Goal: Go to known website: Go to known website

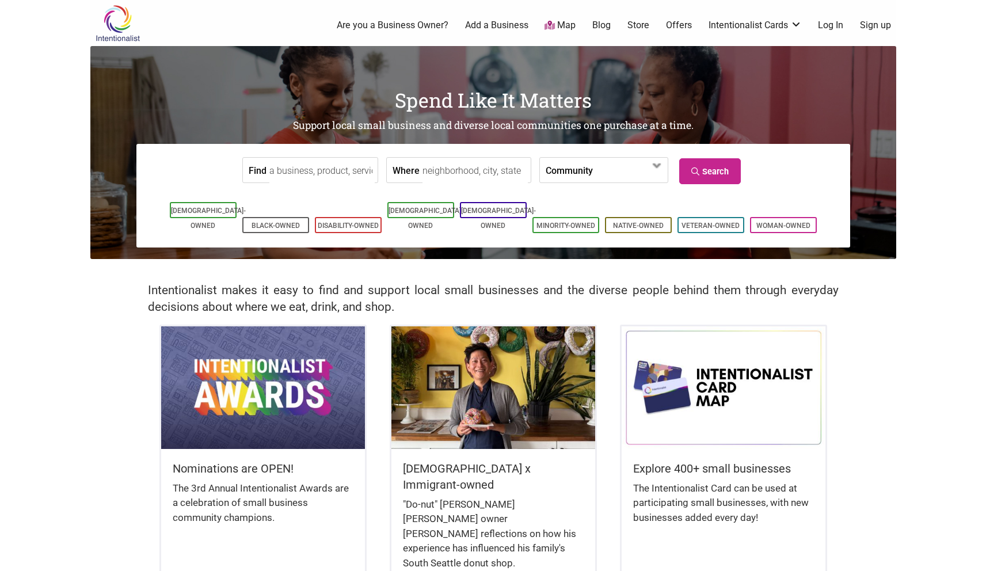
click at [319, 169] on input "Find" at bounding box center [321, 171] width 105 height 26
click at [313, 197] on div "Pizza By [PERSON_NAME]" at bounding box center [325, 205] width 101 height 39
type input "Pizza By [PERSON_NAME]"
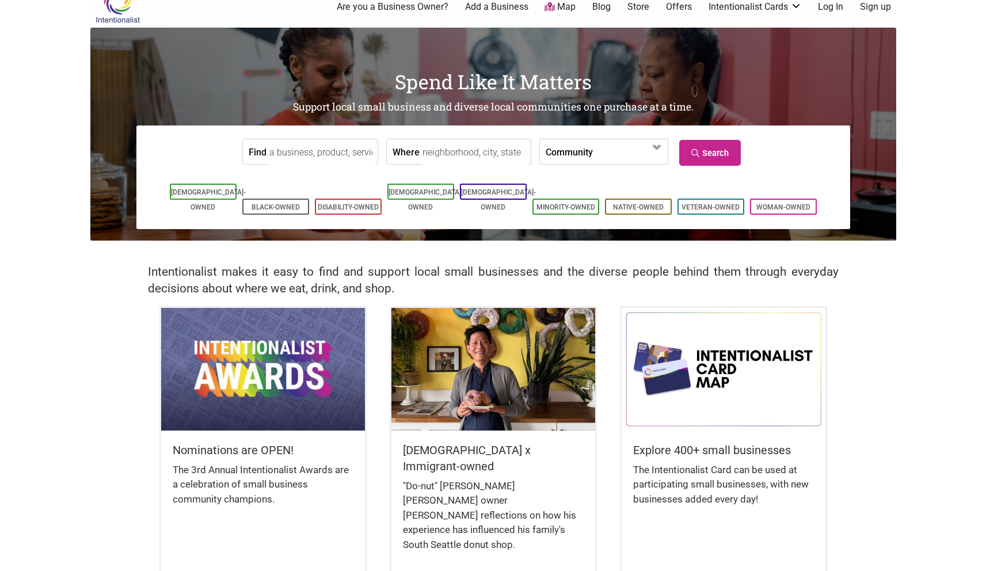
scroll to position [21, 0]
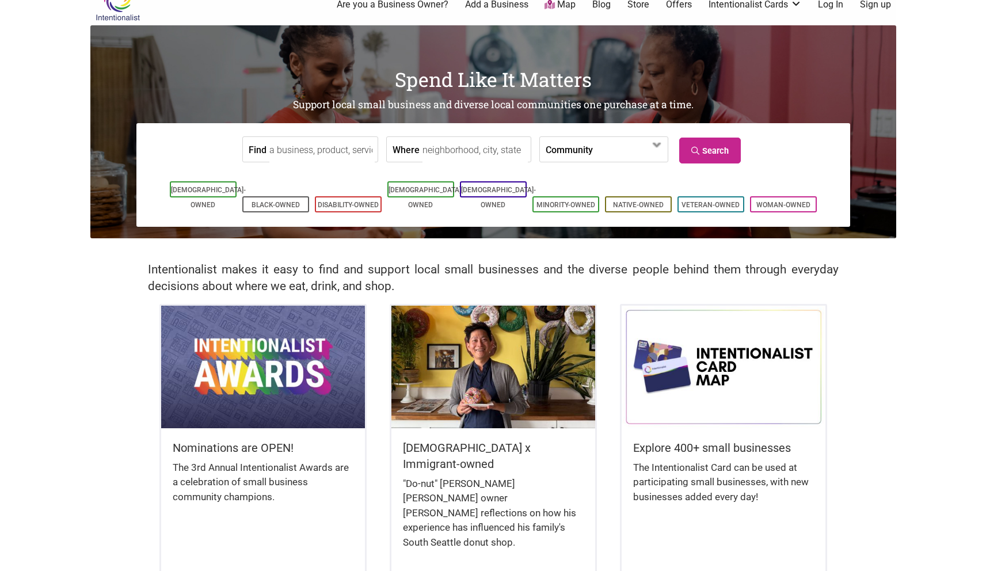
click at [251, 348] on img at bounding box center [263, 367] width 204 height 122
click at [315, 147] on input "Find" at bounding box center [321, 150] width 105 height 26
type input "PIZAZ by"
click at [307, 174] on div "Pizza By [PERSON_NAME]" at bounding box center [325, 184] width 101 height 39
type input "Pizza By [PERSON_NAME]"
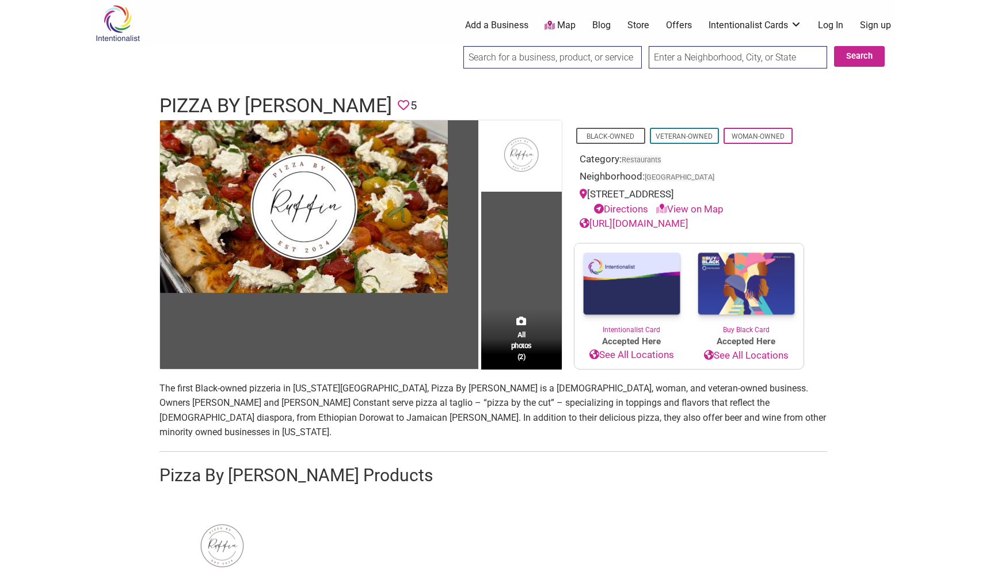
click at [627, 222] on link "[URL][DOMAIN_NAME]" at bounding box center [634, 224] width 109 height 12
